Goal: Transaction & Acquisition: Purchase product/service

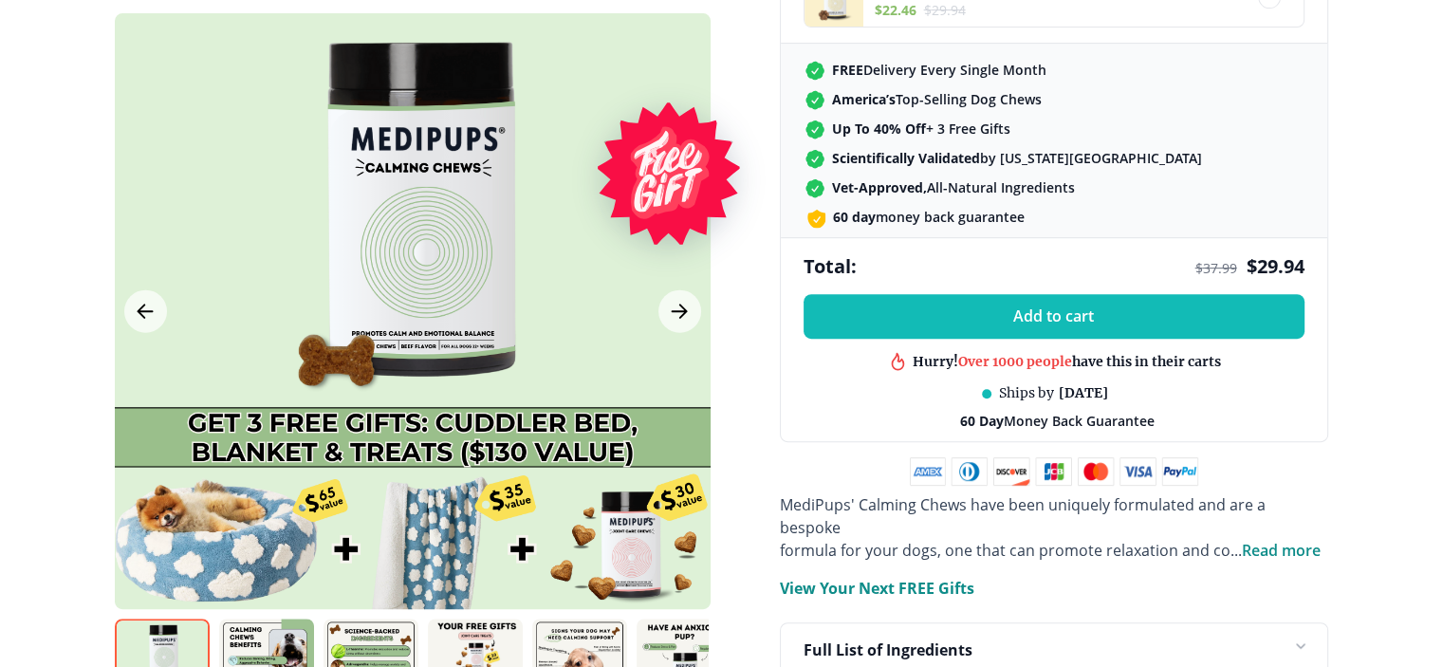
scroll to position [835, 0]
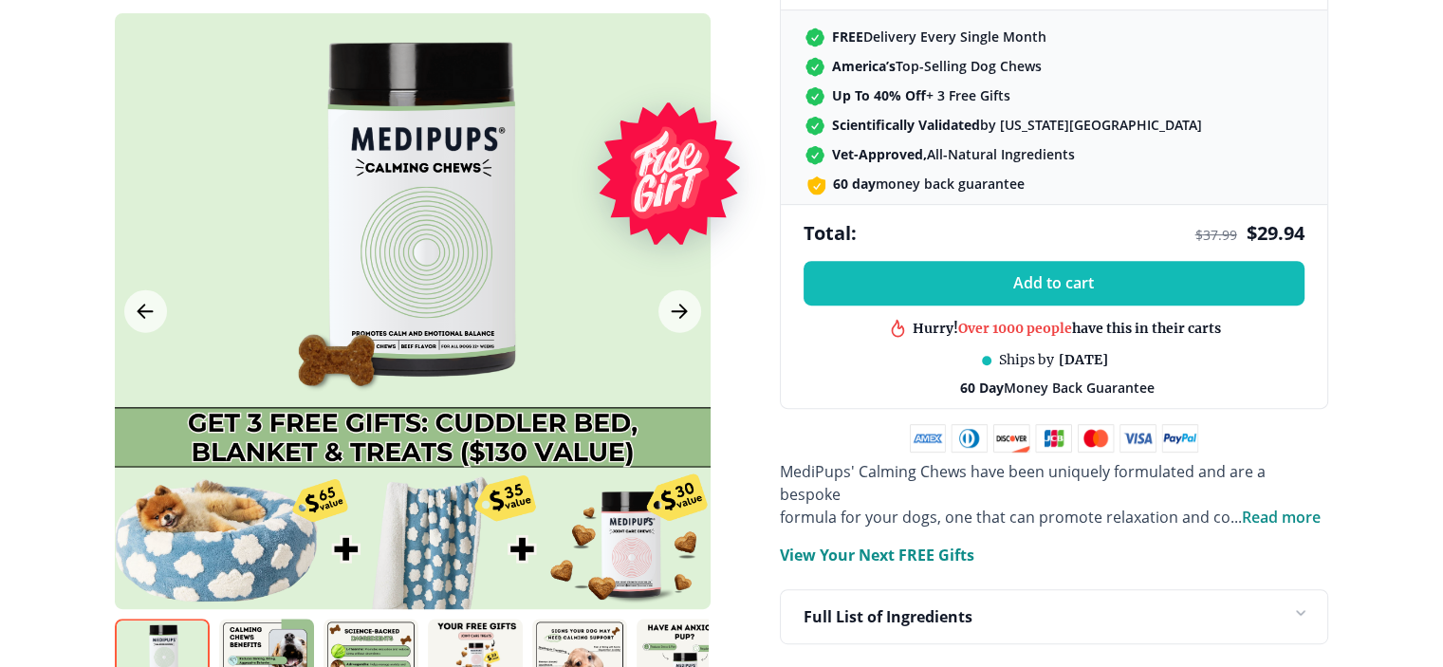
click at [578, 375] on div at bounding box center [413, 311] width 596 height 596
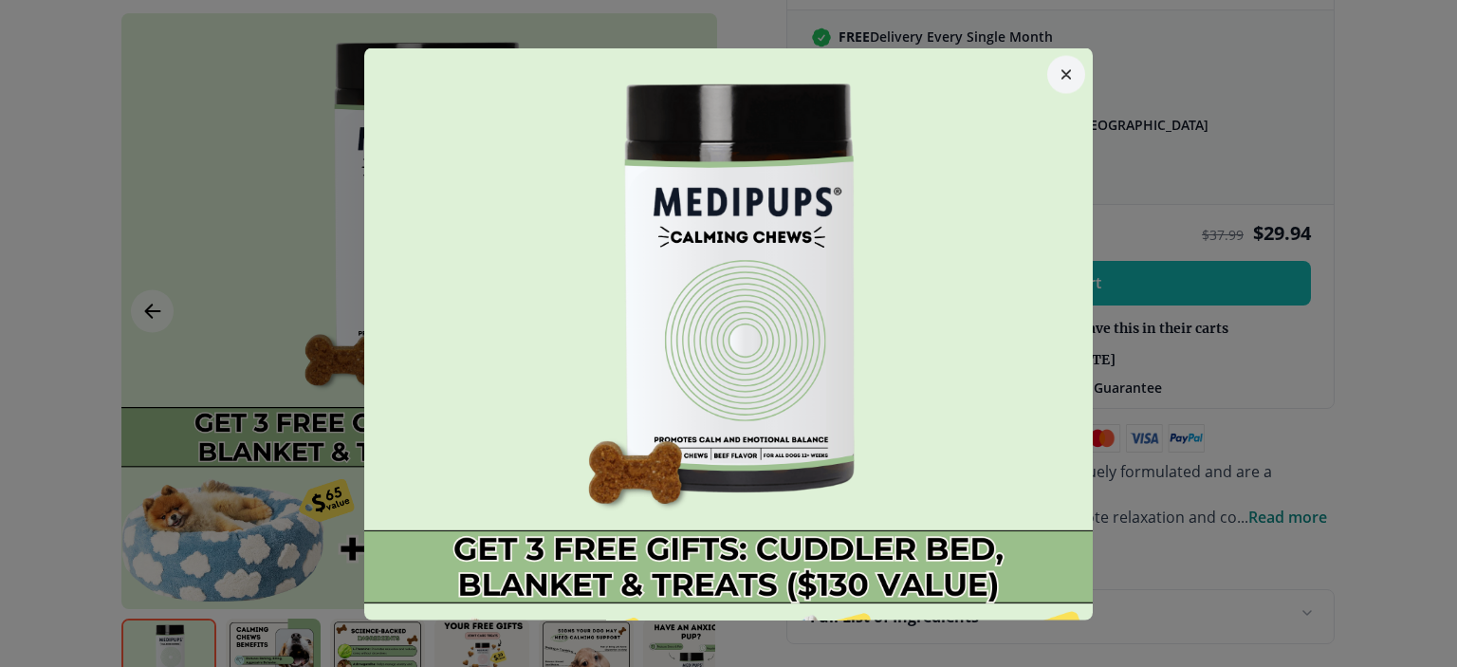
click at [572, 393] on img at bounding box center [728, 411] width 729 height 729
click at [1055, 65] on button "button" at bounding box center [1066, 74] width 38 height 38
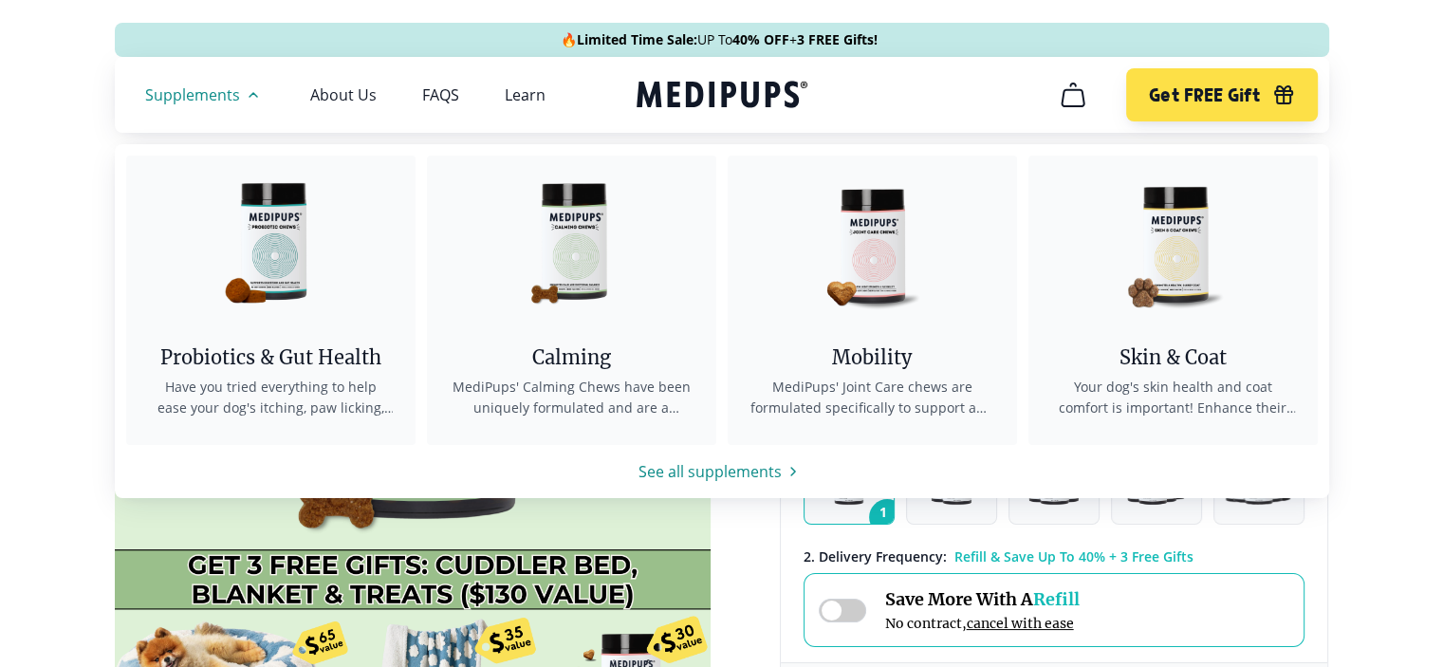
click at [201, 86] on span "Supplements" at bounding box center [192, 94] width 95 height 19
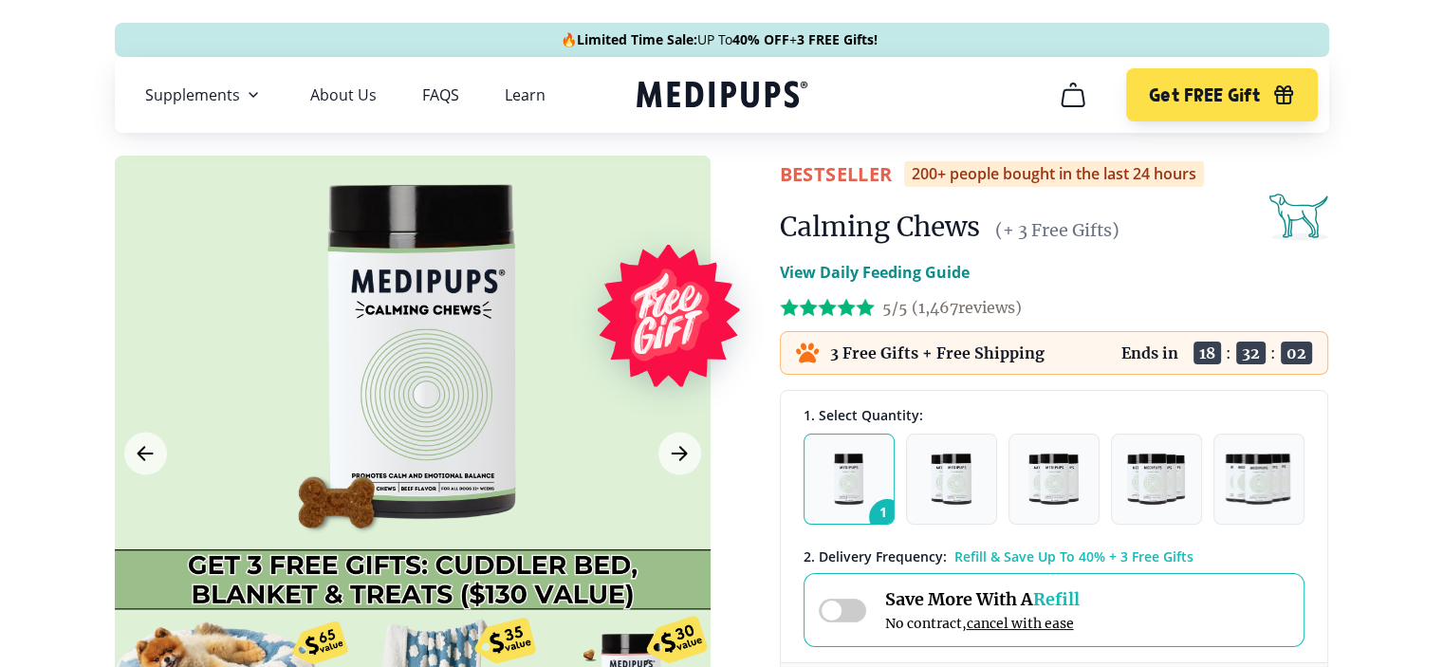
click at [188, 90] on span "Supplements" at bounding box center [192, 94] width 95 height 19
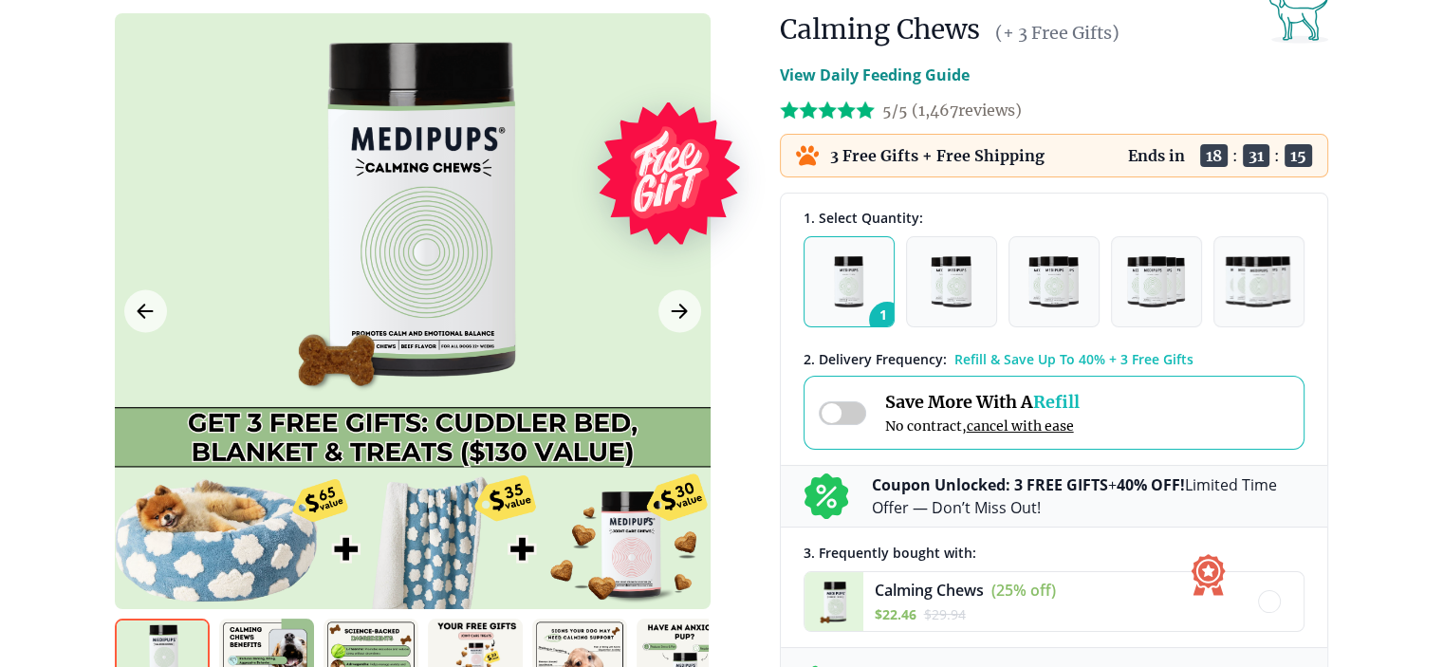
scroll to position [379, 0]
